Goal: Navigation & Orientation: Find specific page/section

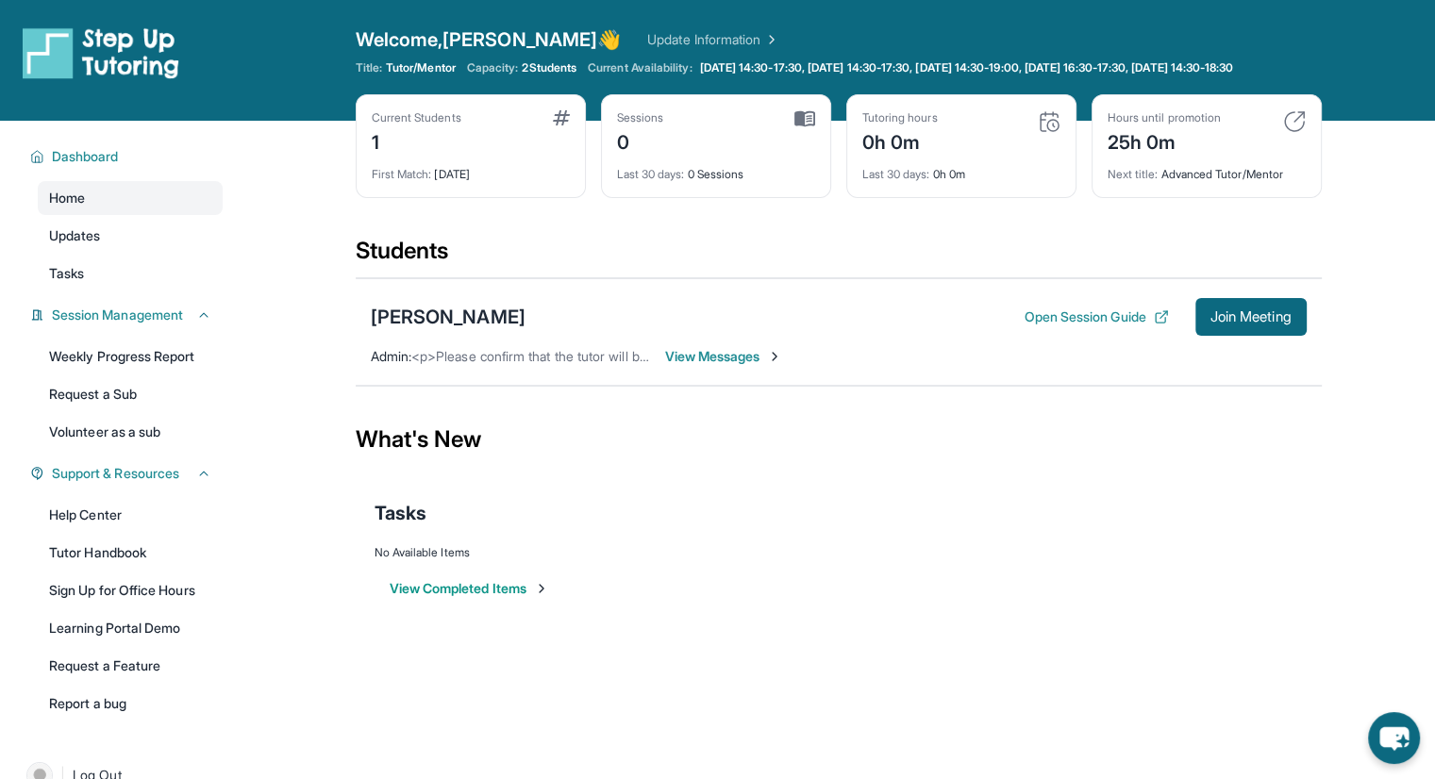
click at [696, 366] on span "View Messages" at bounding box center [724, 356] width 118 height 19
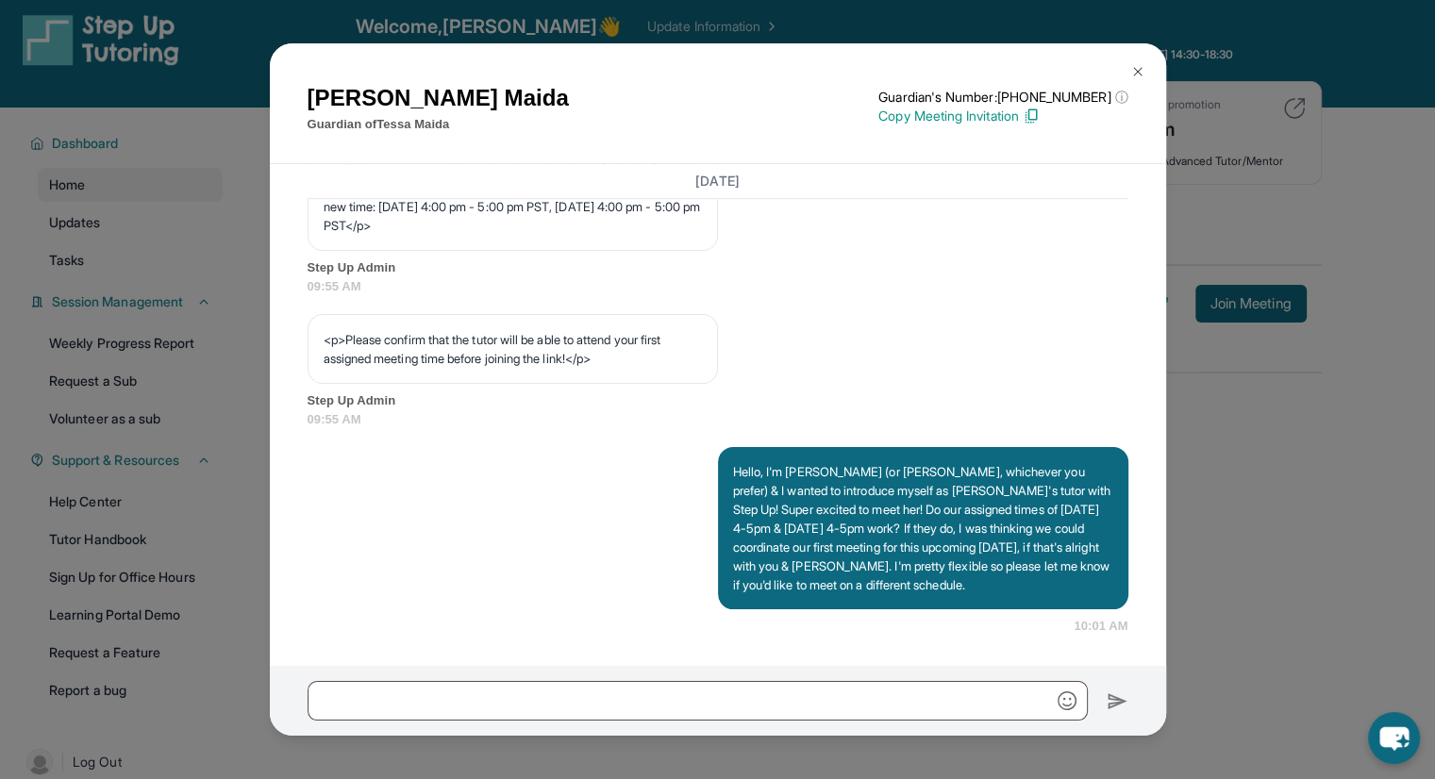
scroll to position [14, 0]
click at [1214, 415] on div "[PERSON_NAME] Guardian of [PERSON_NAME] Guardian's Number: [PHONE_NUMBER] ⓘ Thi…" at bounding box center [717, 389] width 1435 height 779
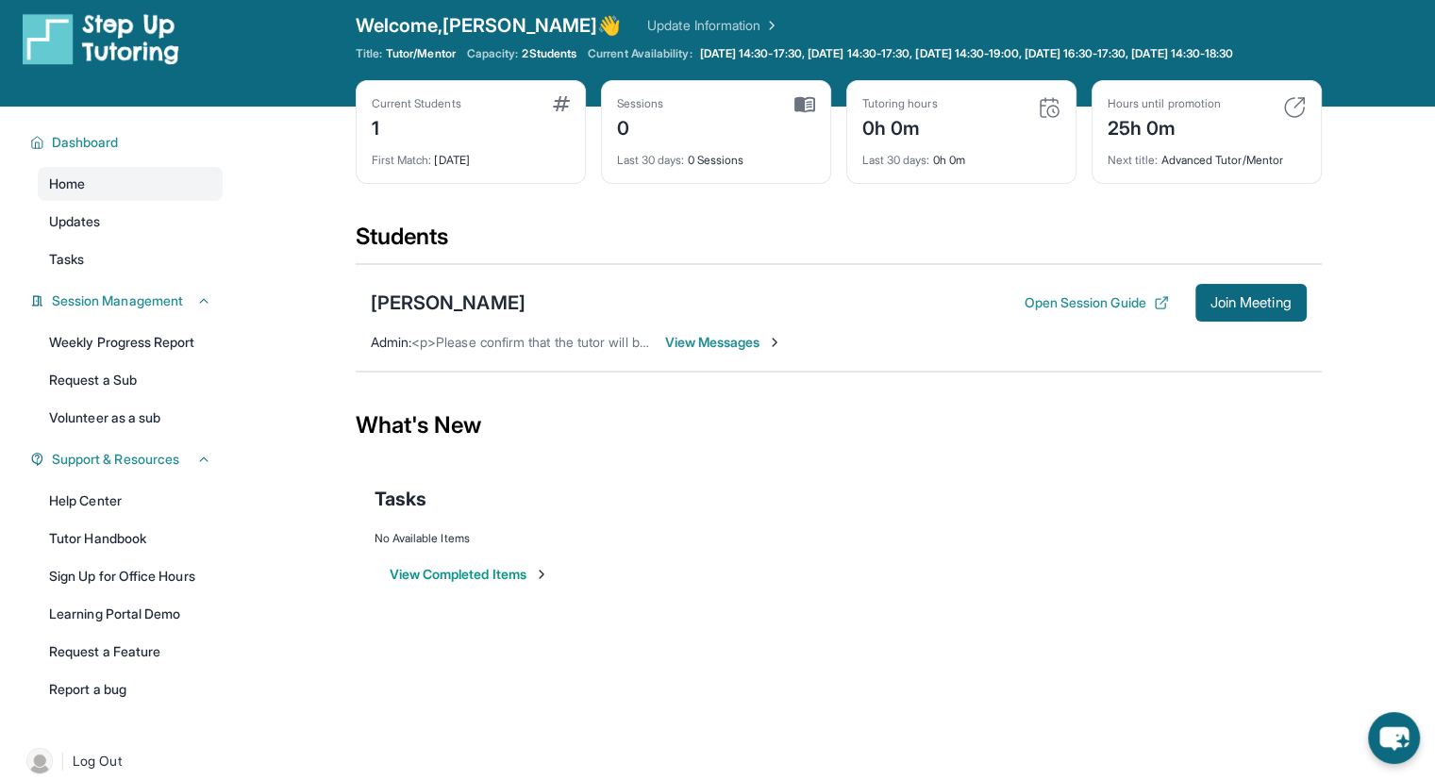
scroll to position [0, 0]
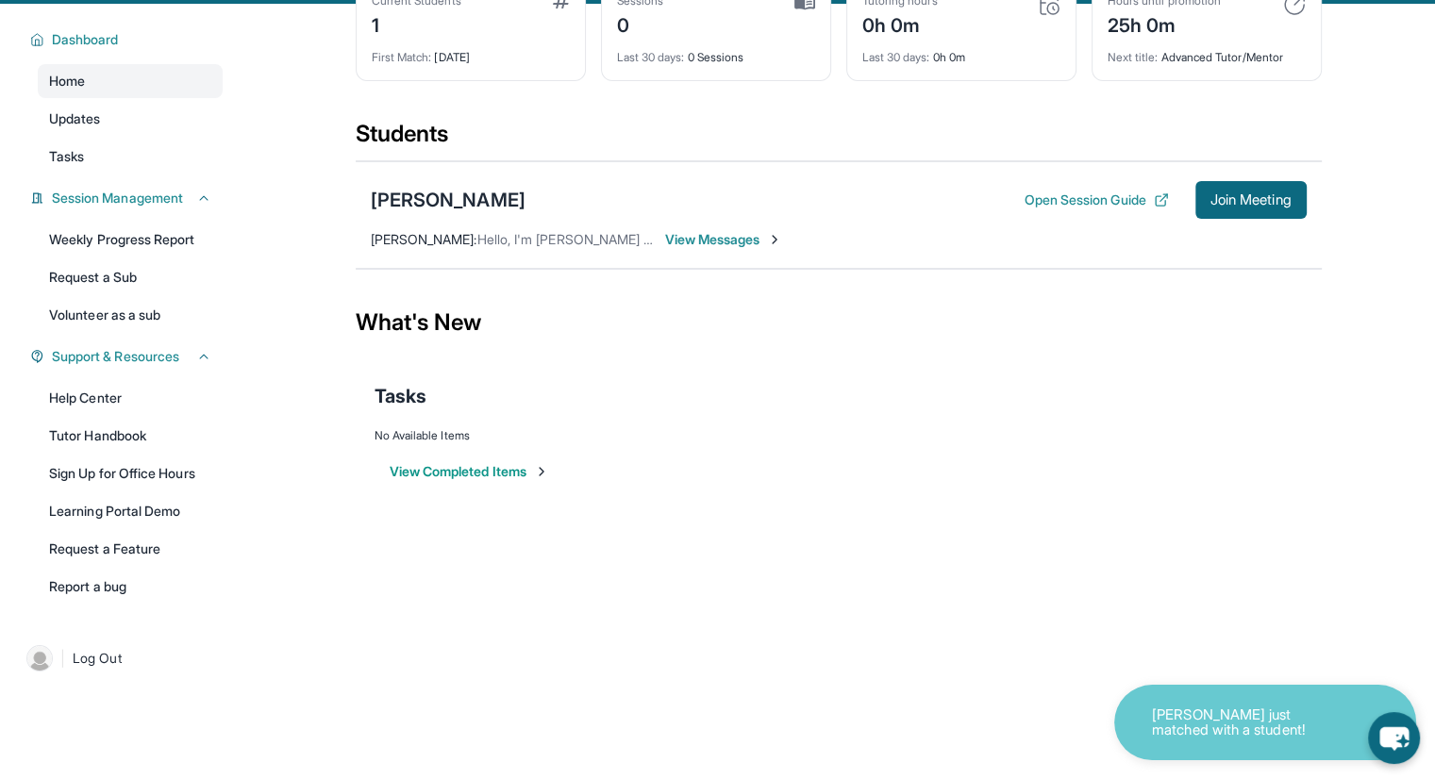
scroll to position [125, 0]
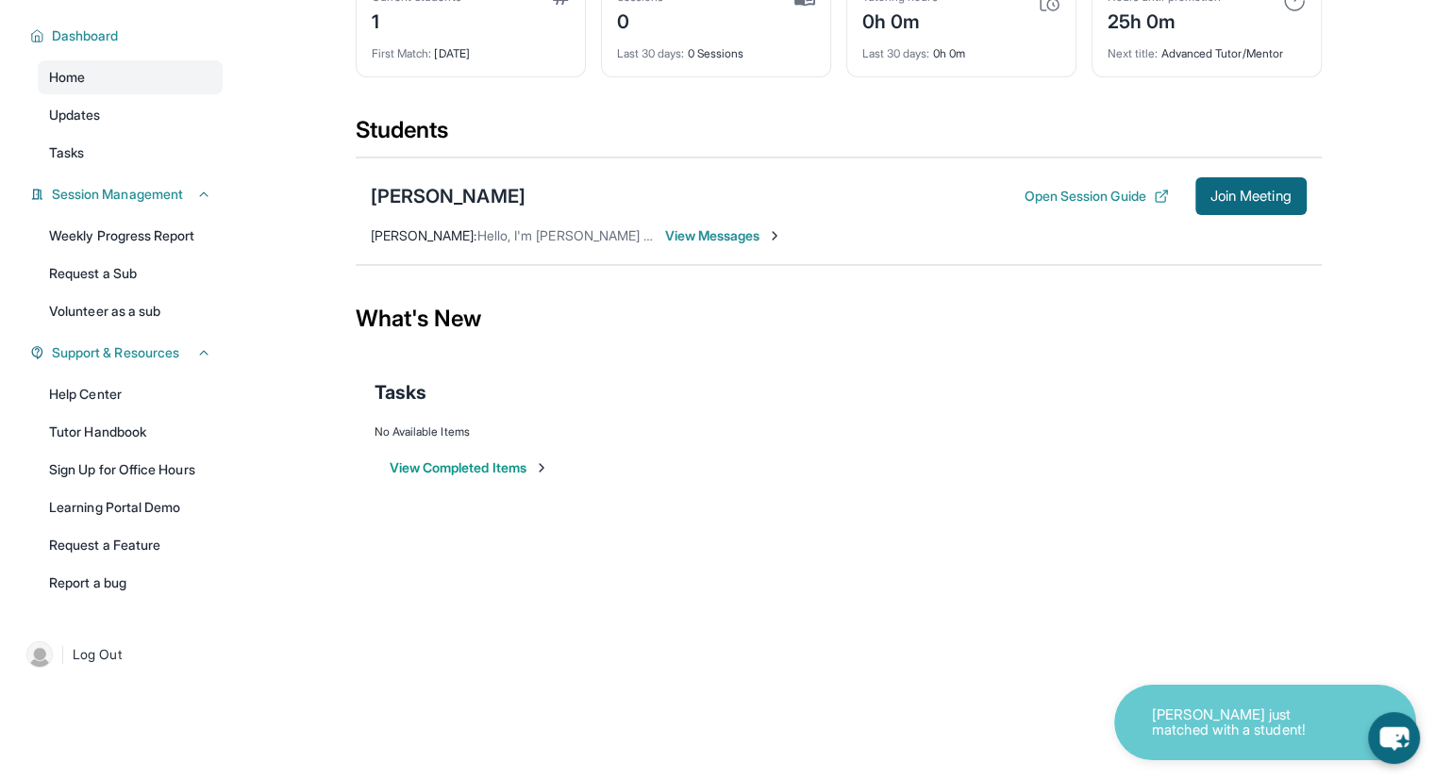
click at [1189, 722] on p "[PERSON_NAME] just matched with a student!" at bounding box center [1246, 722] width 189 height 31
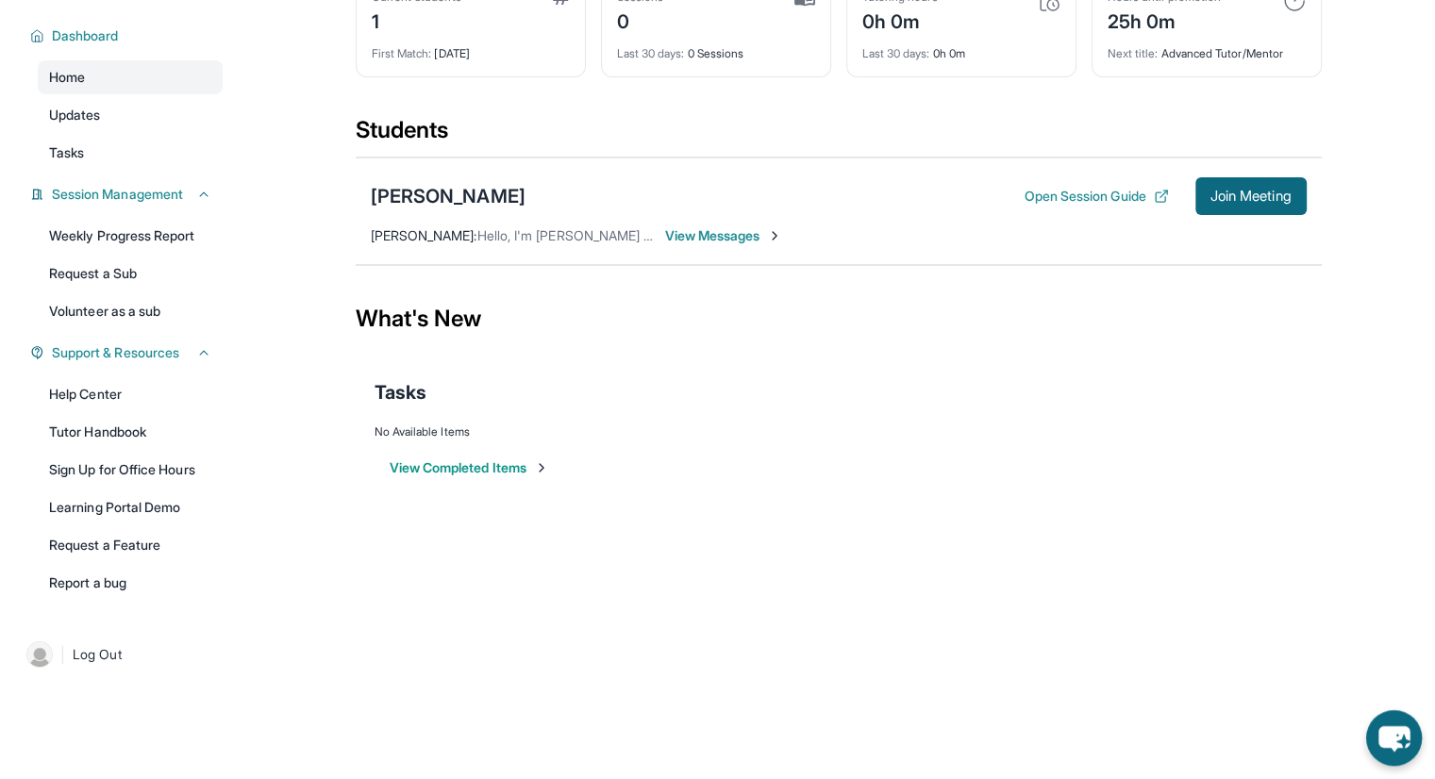
click at [1400, 733] on icon "chat-button" at bounding box center [1393, 738] width 31 height 25
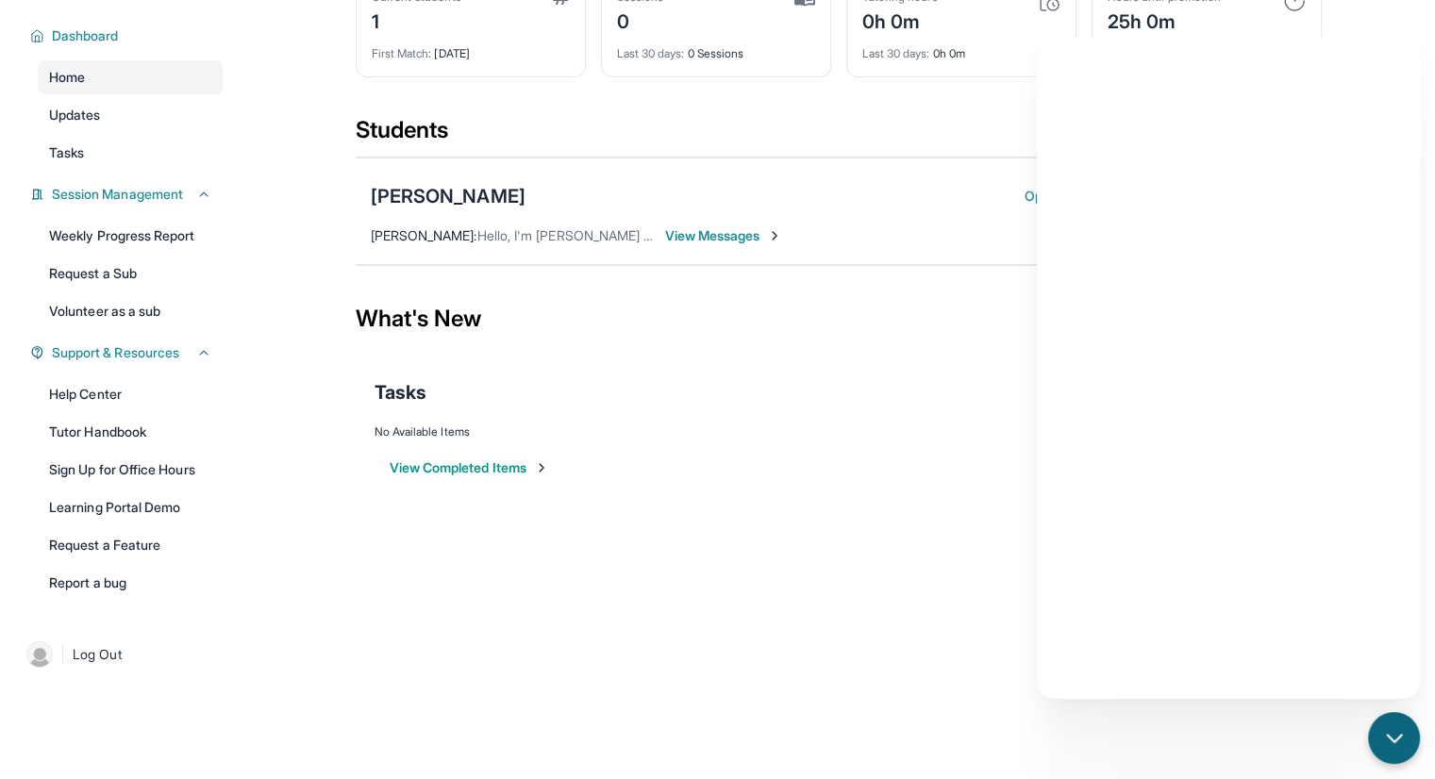
click at [682, 491] on div "View Completed Items" at bounding box center [838, 468] width 928 height 57
click at [1388, 726] on icon "chat-button" at bounding box center [1394, 738] width 25 height 25
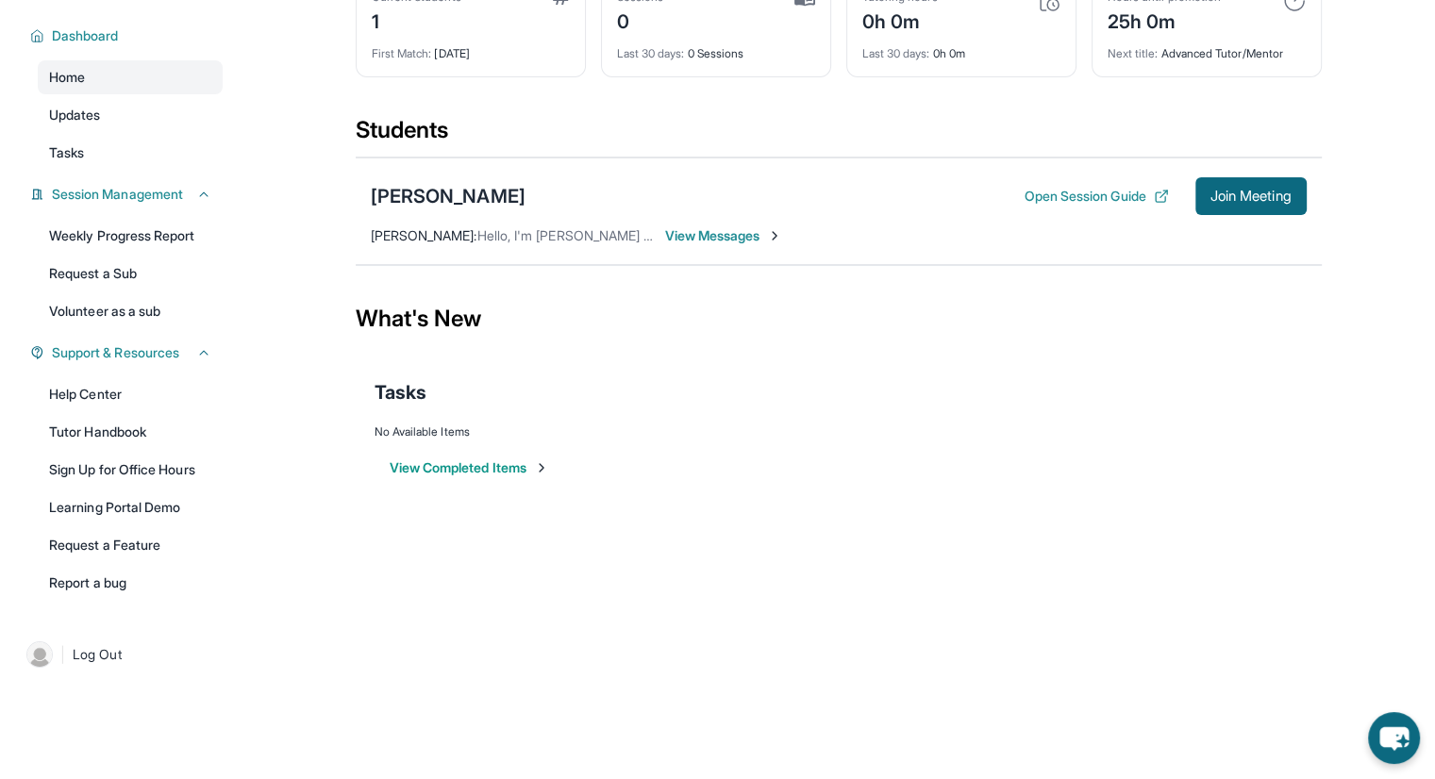
scroll to position [0, 0]
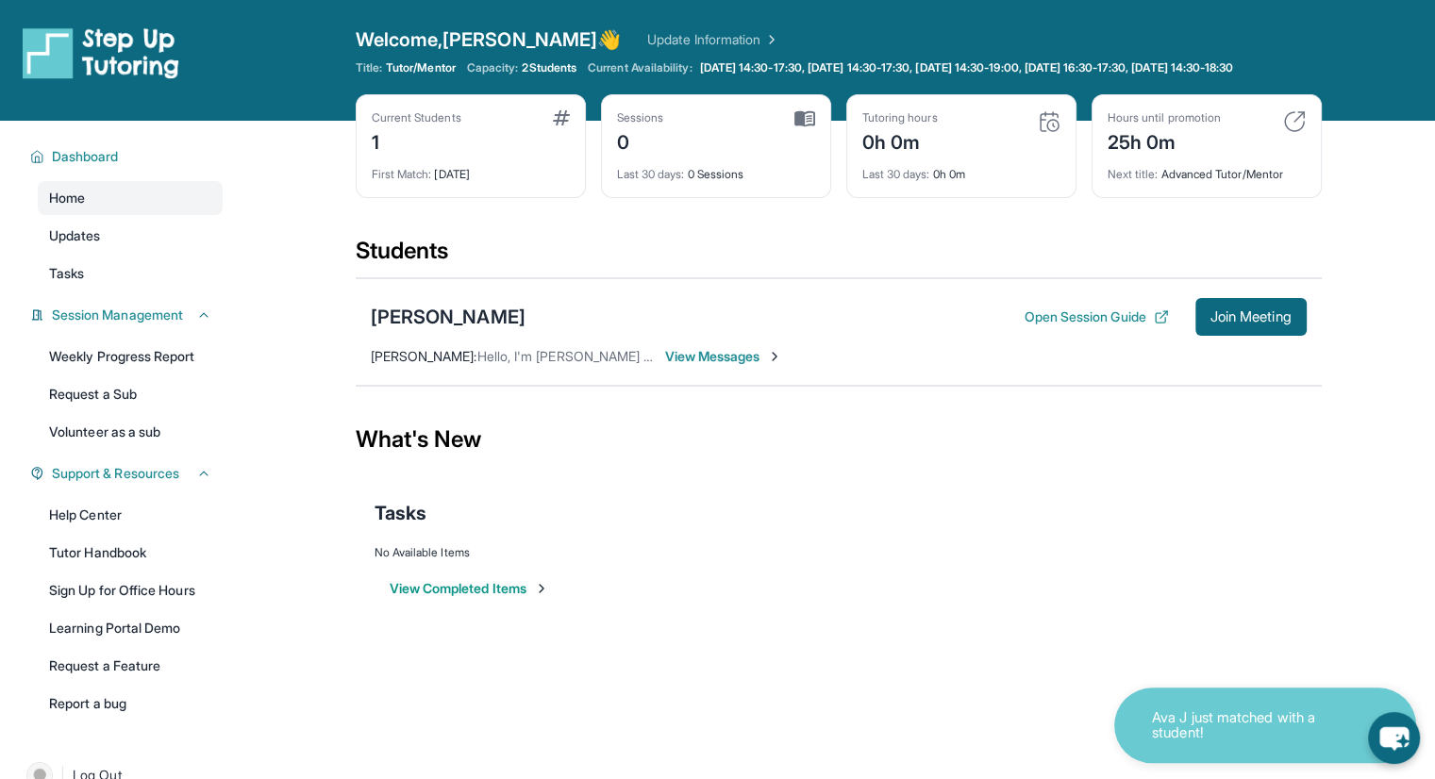
click at [541, 64] on span "2 Students" at bounding box center [549, 67] width 55 height 15
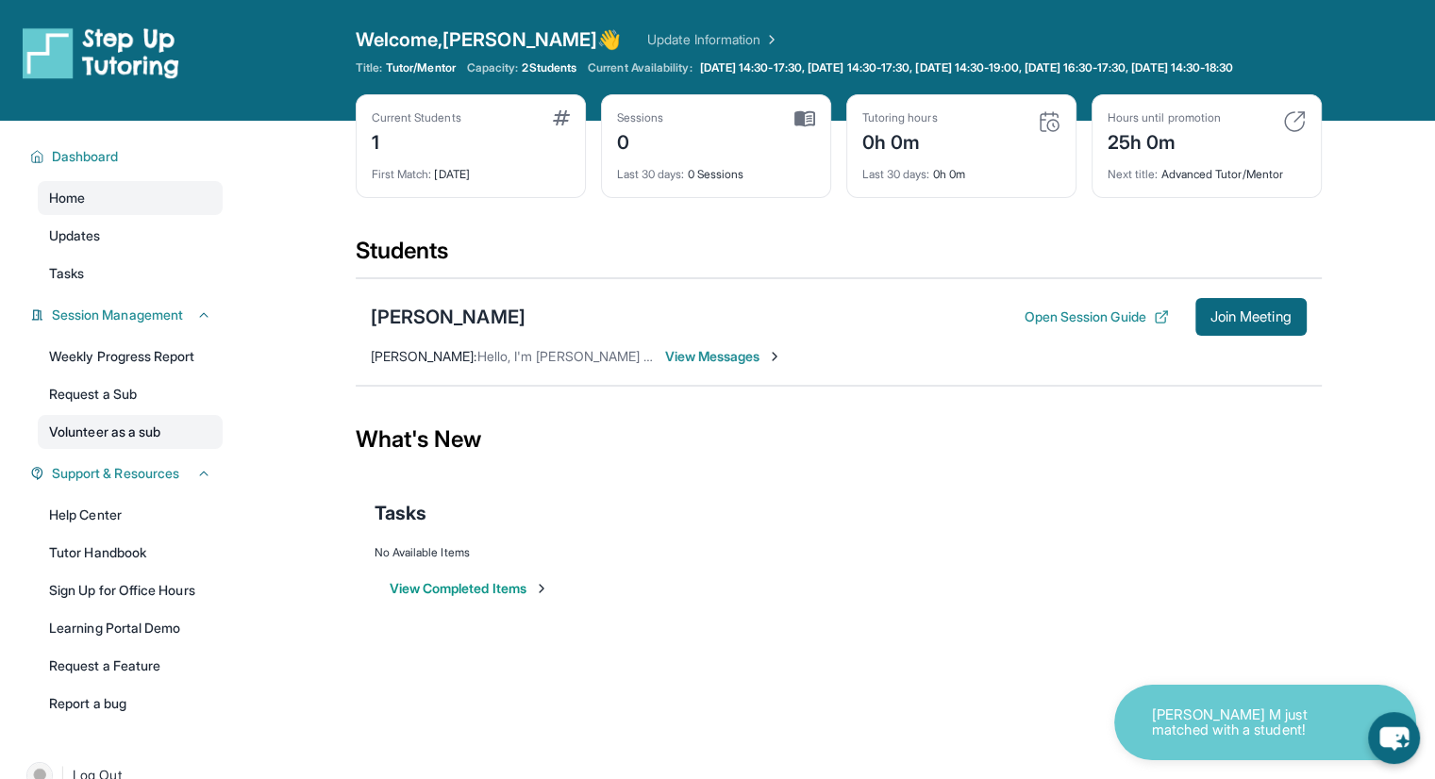
click at [139, 448] on link "Volunteer as a sub" at bounding box center [130, 432] width 185 height 34
